Goal: Task Accomplishment & Management: Manage account settings

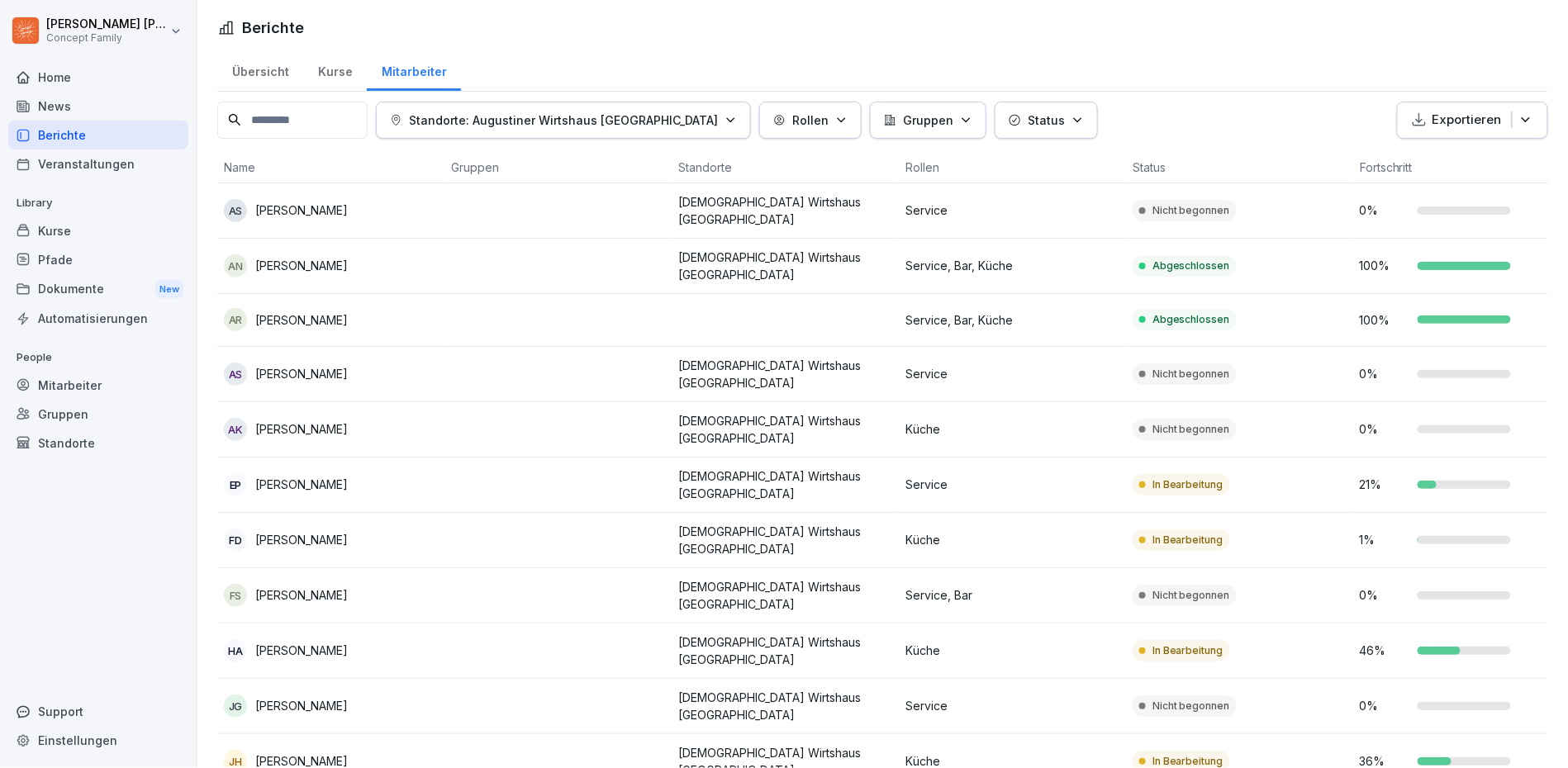
click at [328, 132] on input at bounding box center [292, 120] width 150 height 37
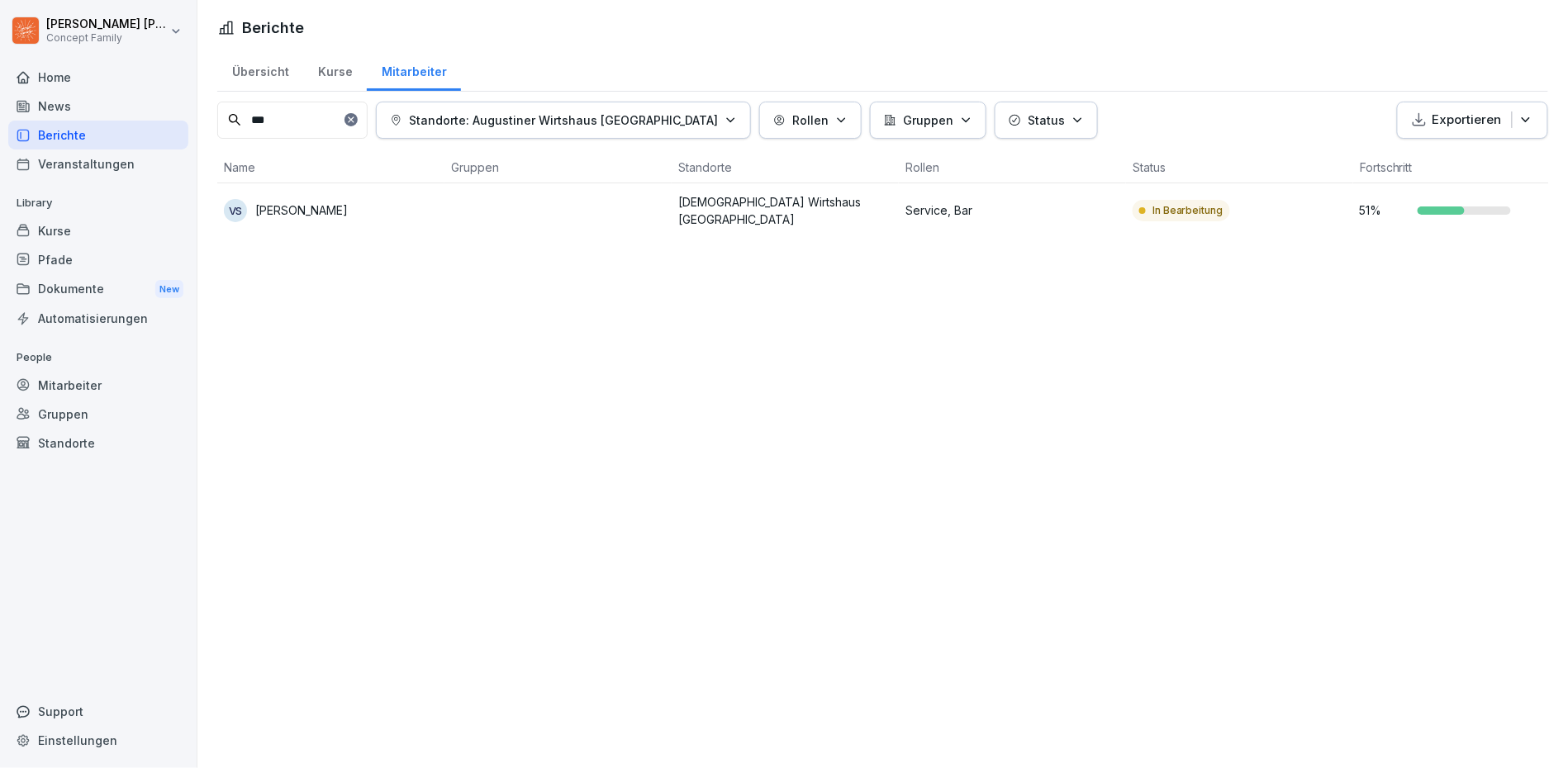
click at [307, 202] on p "[PERSON_NAME]" at bounding box center [301, 210] width 93 height 17
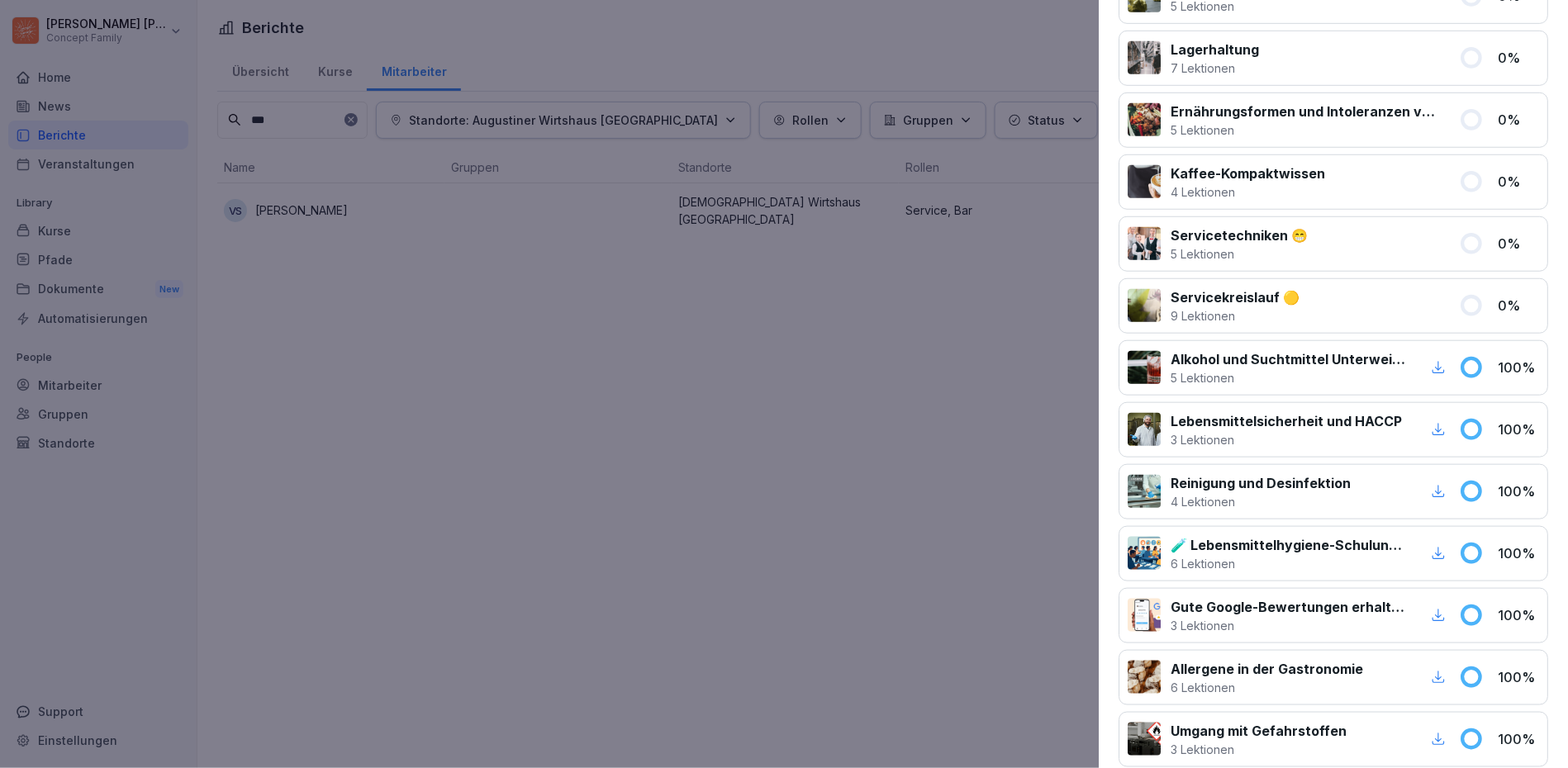
scroll to position [381, 0]
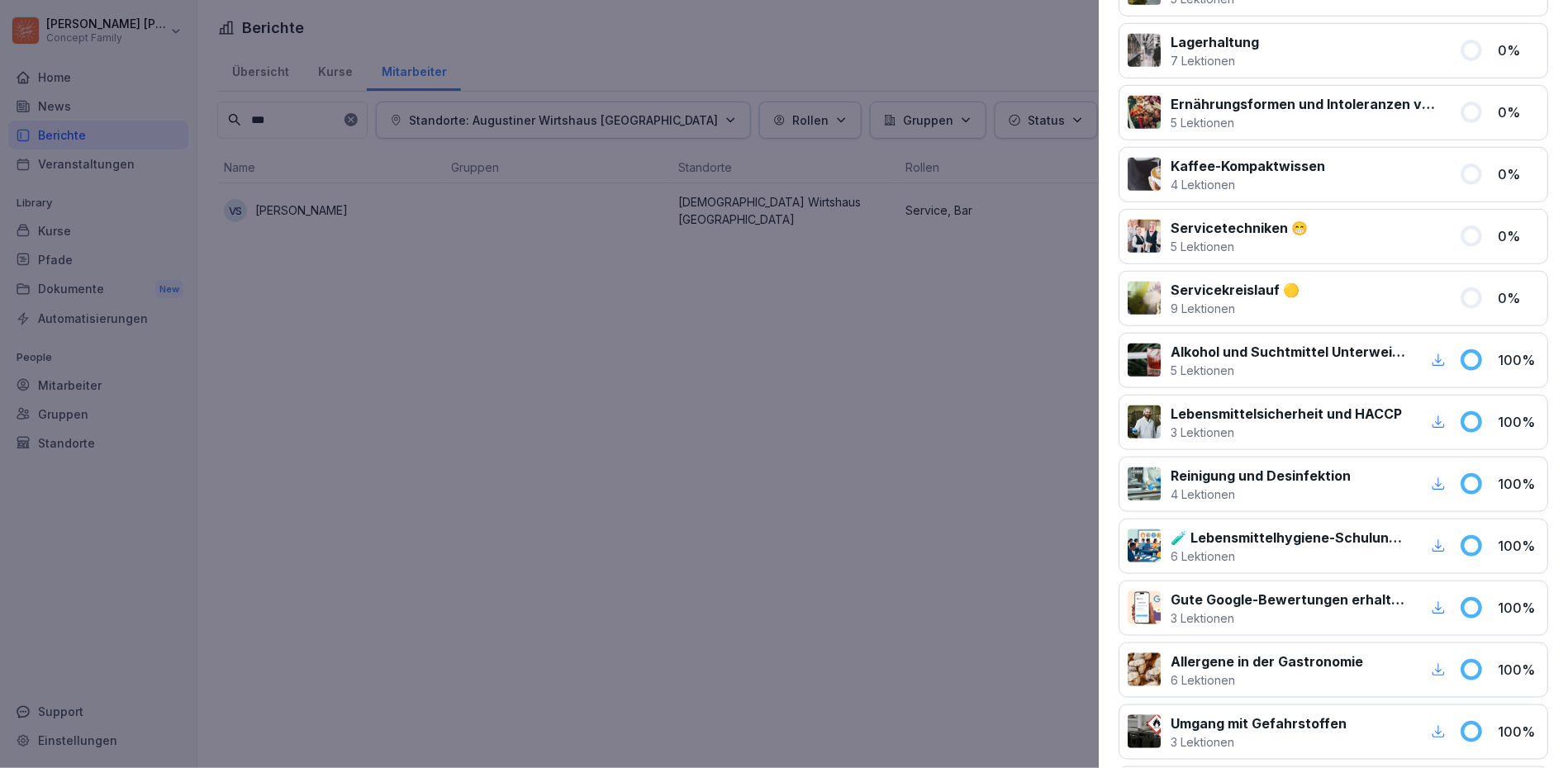
click at [809, 378] on div at bounding box center [784, 384] width 1568 height 768
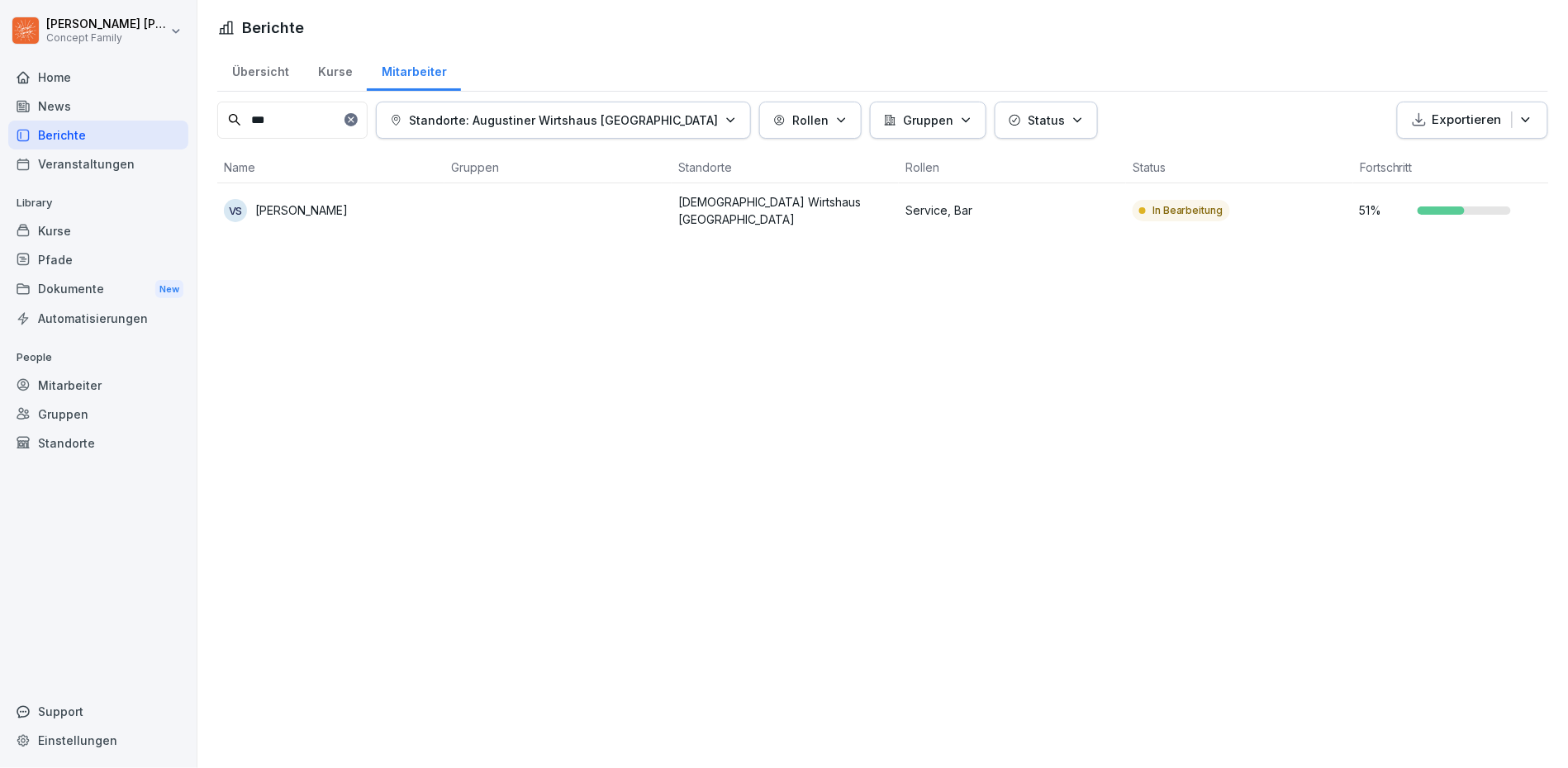
click at [294, 104] on input "***" at bounding box center [292, 120] width 150 height 37
type input "*"
type input "****"
click at [311, 201] on p "[PERSON_NAME]" at bounding box center [301, 210] width 93 height 17
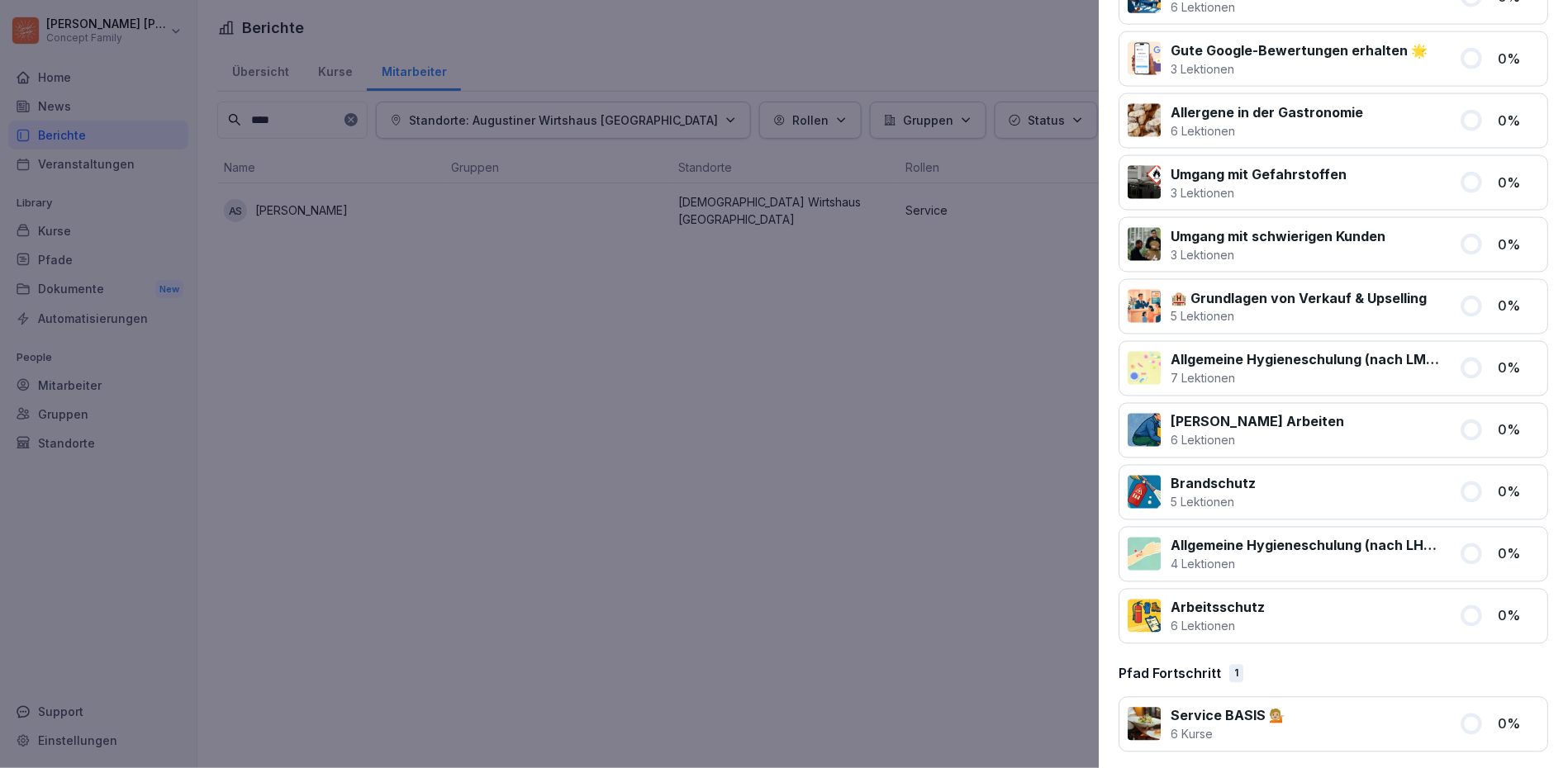
scroll to position [868, 0]
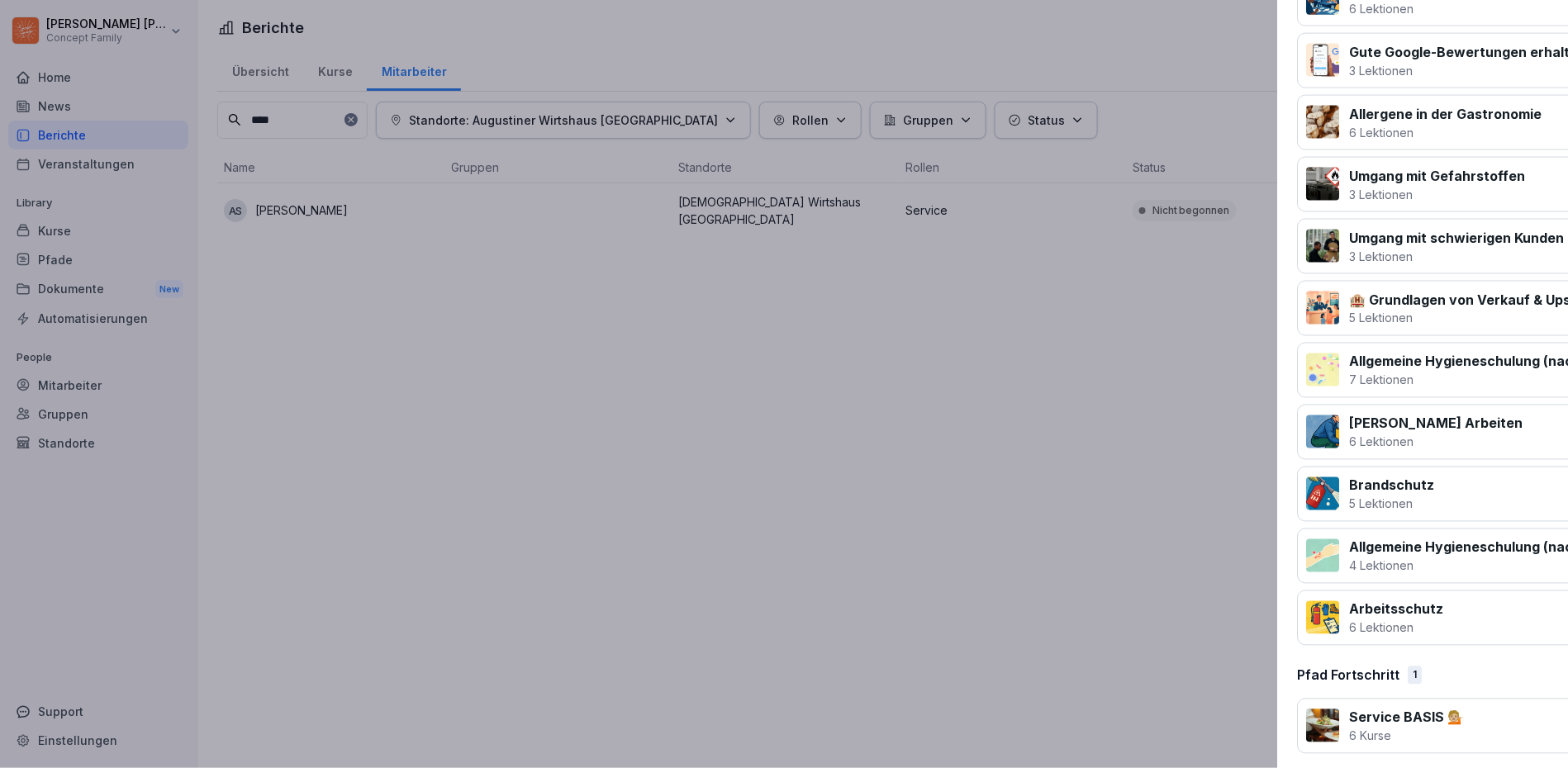
click at [985, 427] on div at bounding box center [784, 384] width 1568 height 768
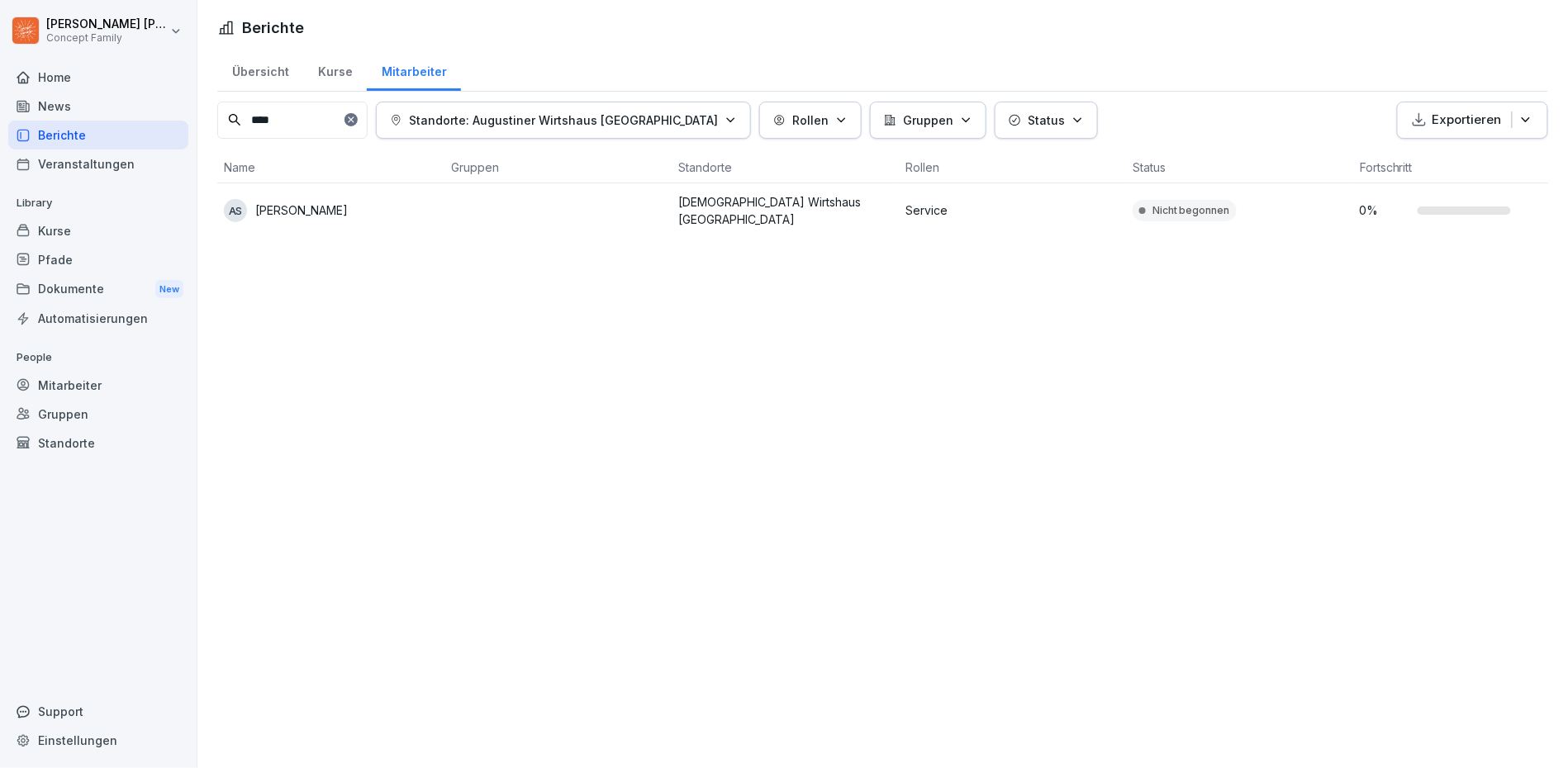
click at [63, 387] on div "Mitarbeiter" at bounding box center [99, 385] width 180 height 29
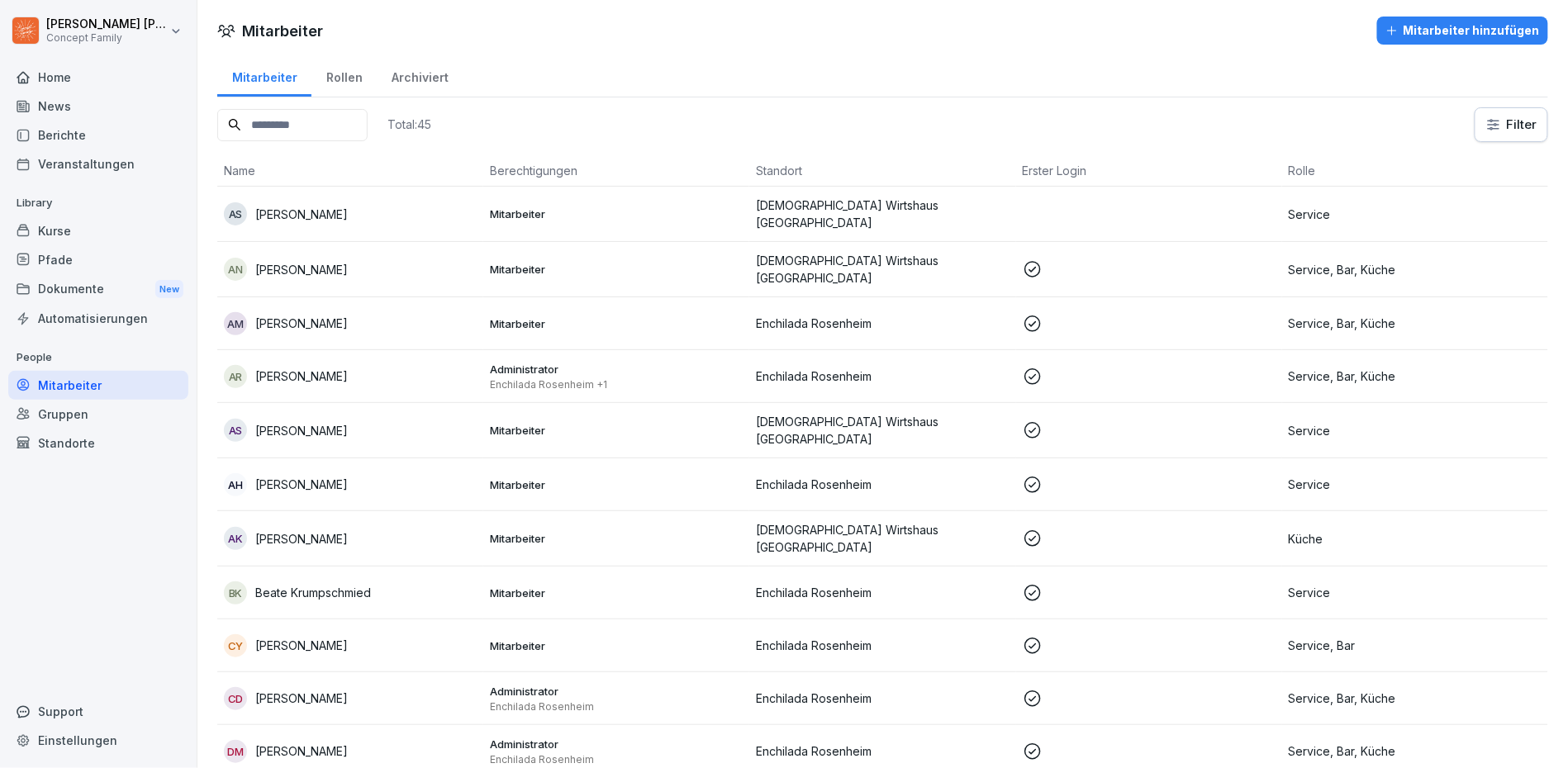
click at [1507, 130] on html "Thomas Huber Concept Family Home News Berichte Veranstaltungen Library Kurse Pf…" at bounding box center [784, 384] width 1568 height 768
click at [292, 135] on html "Thomas Huber Concept Family Home News Berichte Veranstaltungen Library Kurse Pf…" at bounding box center [784, 384] width 1568 height 768
click at [304, 133] on input at bounding box center [292, 125] width 150 height 33
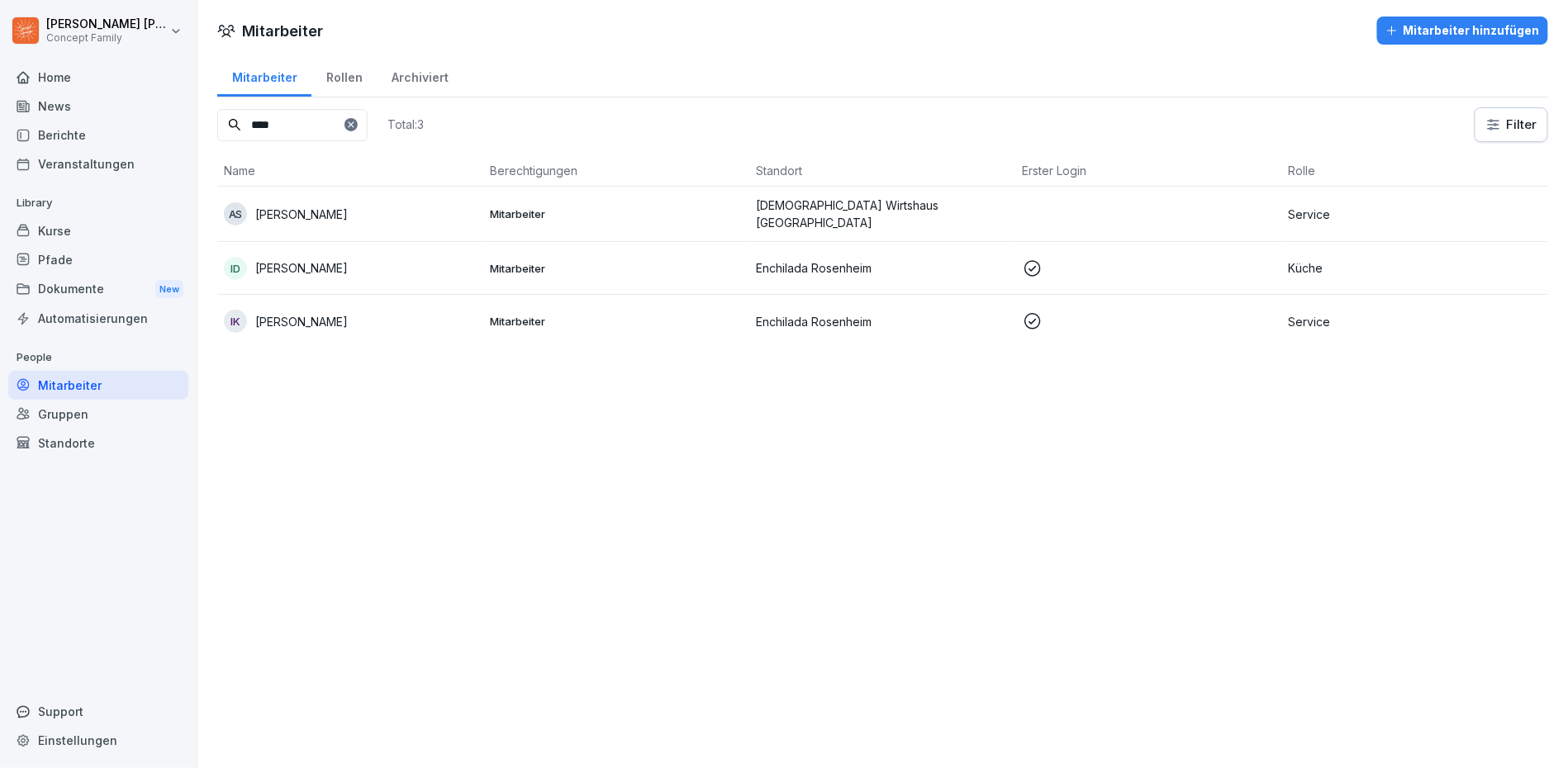
type input "****"
click at [274, 213] on p "[PERSON_NAME]" at bounding box center [301, 215] width 93 height 17
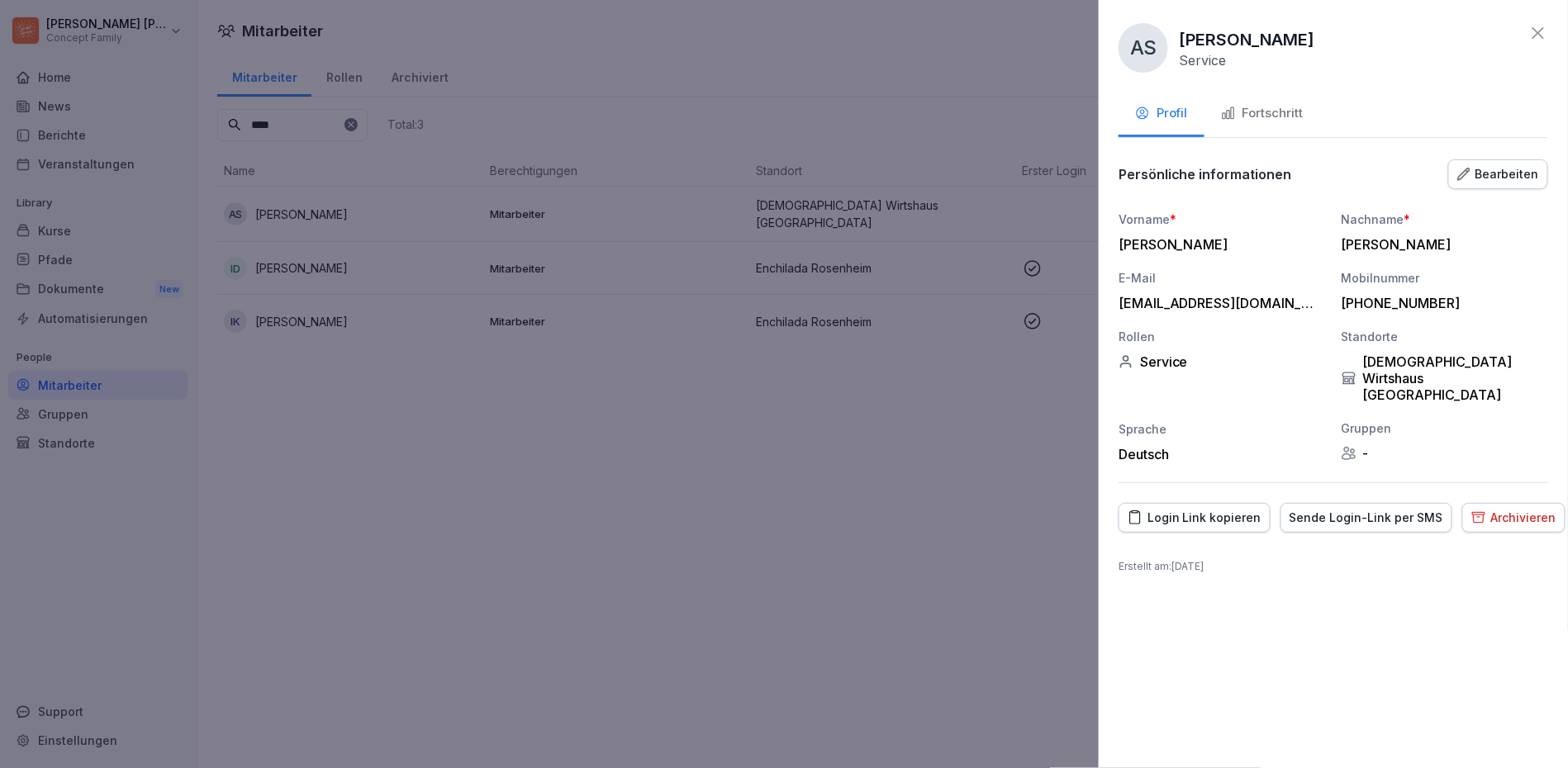
click at [1368, 508] on div "Sende Login-Link per SMS" at bounding box center [1366, 517] width 153 height 18
